Goal: Navigation & Orientation: Find specific page/section

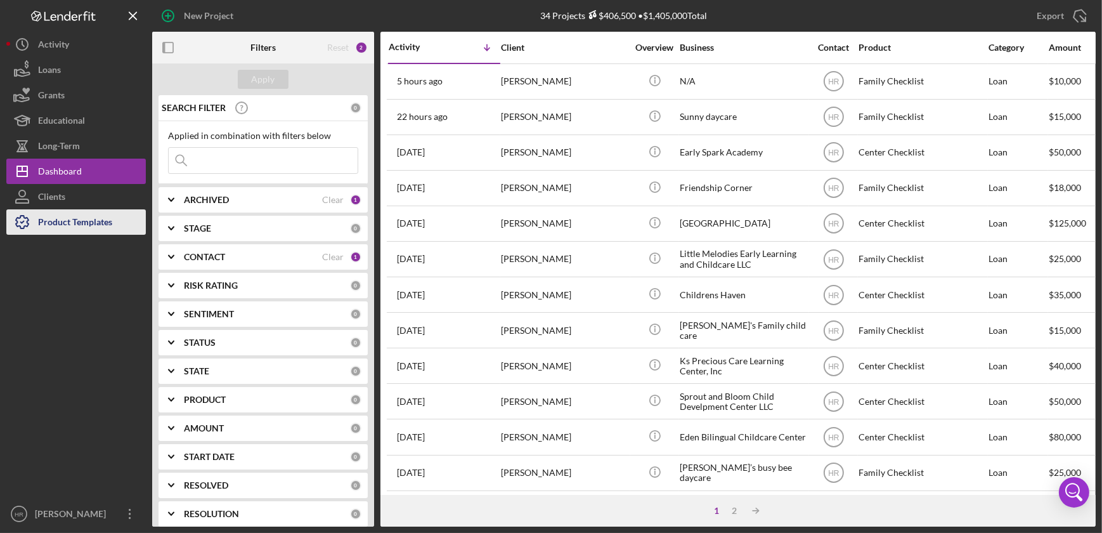
click at [60, 211] on div "Product Templates" at bounding box center [75, 223] width 74 height 29
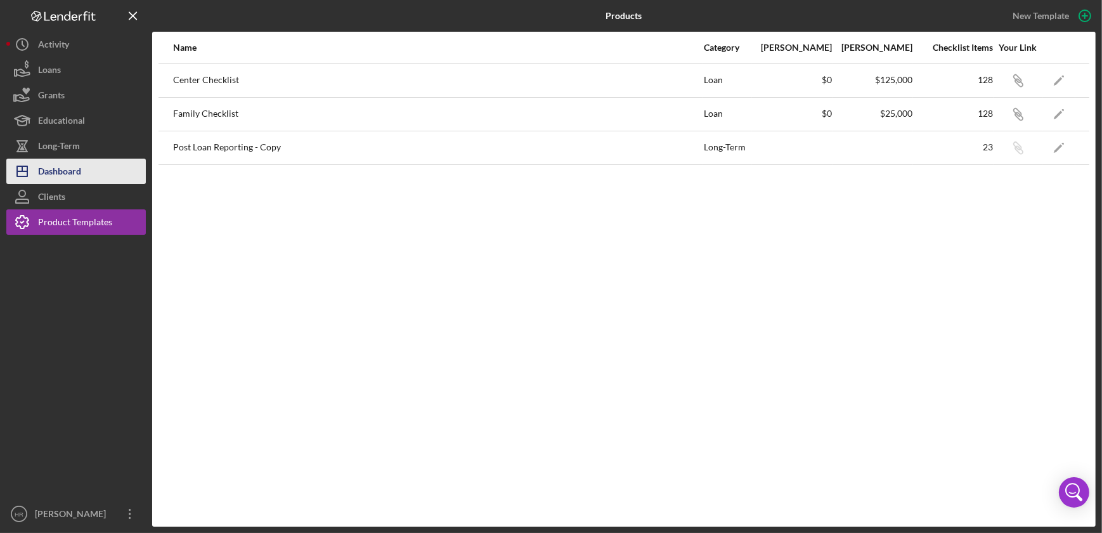
click at [60, 169] on div "Dashboard" at bounding box center [59, 173] width 43 height 29
